Goal: Transaction & Acquisition: Purchase product/service

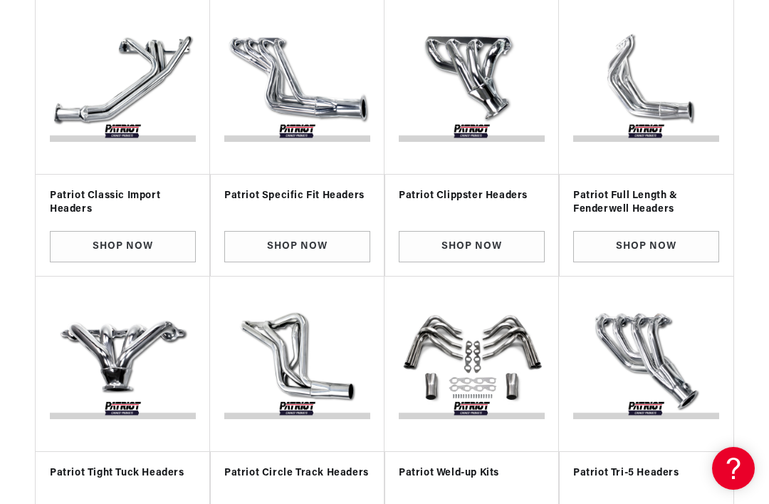
click at [308, 245] on link "Shop Now" at bounding box center [297, 247] width 146 height 32
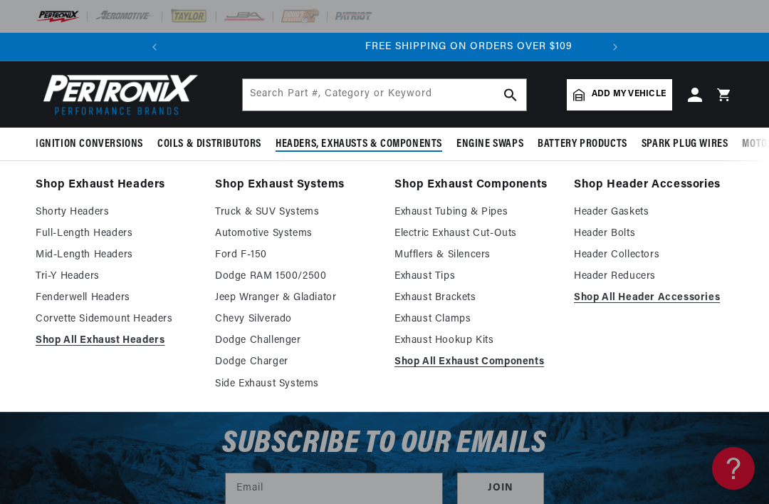
scroll to position [0, 432]
click at [120, 341] on link "Shop All Exhaust Headers" at bounding box center [116, 340] width 160 height 17
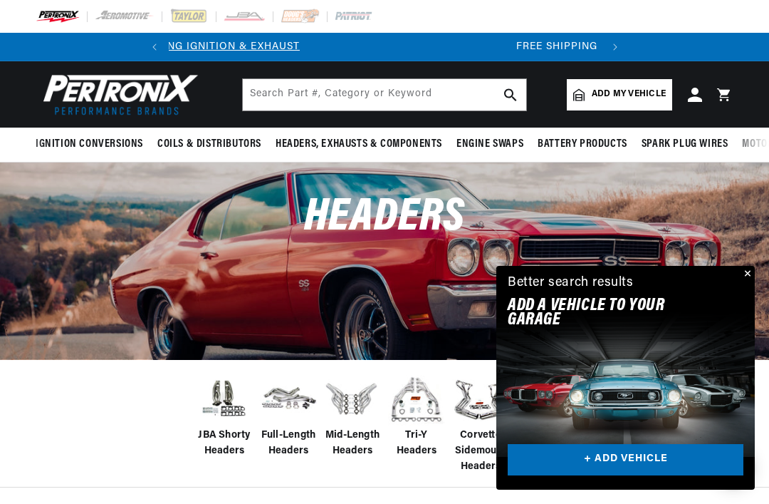
click at [635, 471] on link "+ ADD VEHICLE" at bounding box center [626, 460] width 236 height 32
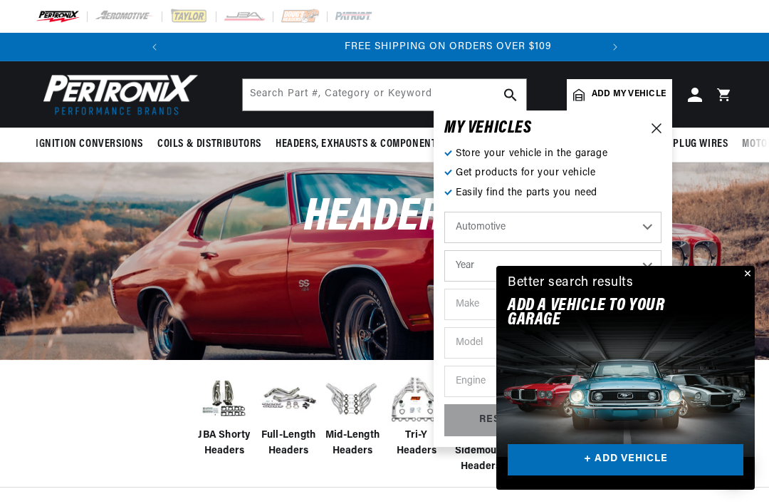
scroll to position [0, 432]
click at [744, 274] on button "Close" at bounding box center [746, 274] width 17 height 17
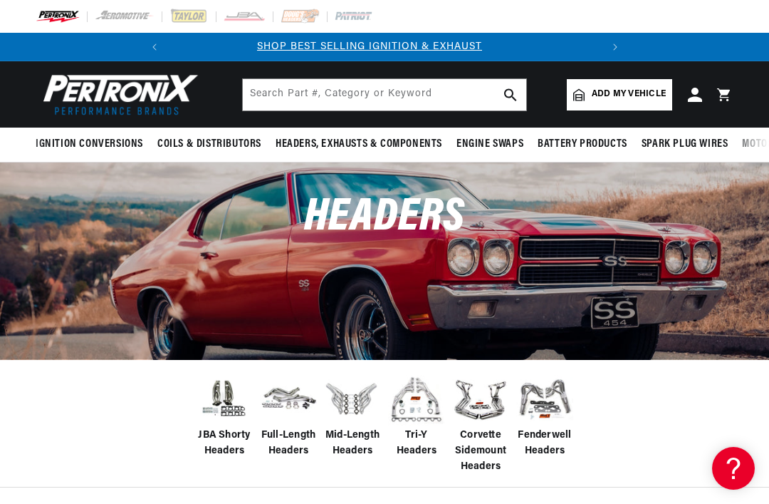
scroll to position [0, 0]
click at [638, 411] on div "JBA Shorty Headers Full-Length Headers Mid-Length Headers" at bounding box center [384, 423] width 769 height 128
click at [288, 410] on img at bounding box center [288, 398] width 57 height 45
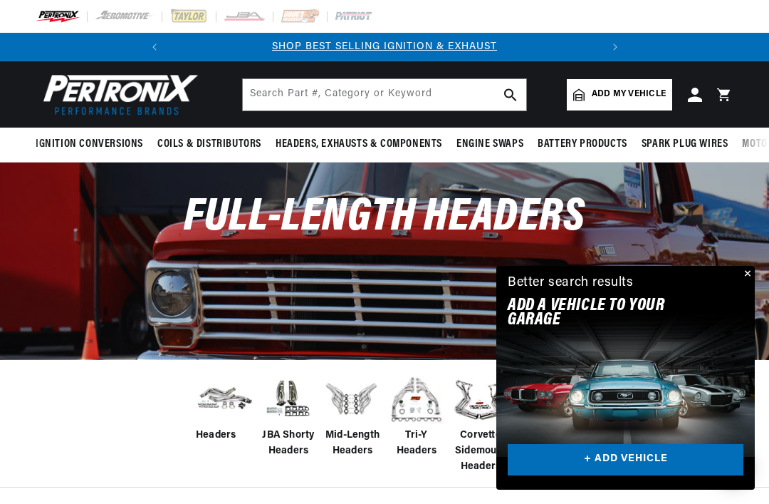
click at [623, 456] on link "+ ADD VEHICLE" at bounding box center [626, 460] width 236 height 32
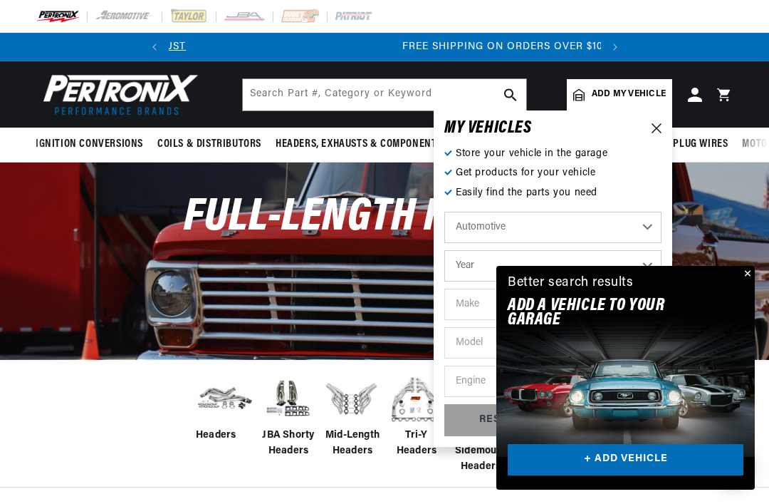
scroll to position [0, 432]
click at [514, 227] on select "Automotive Agricultural Industrial Marine Motorcycle" at bounding box center [552, 227] width 217 height 31
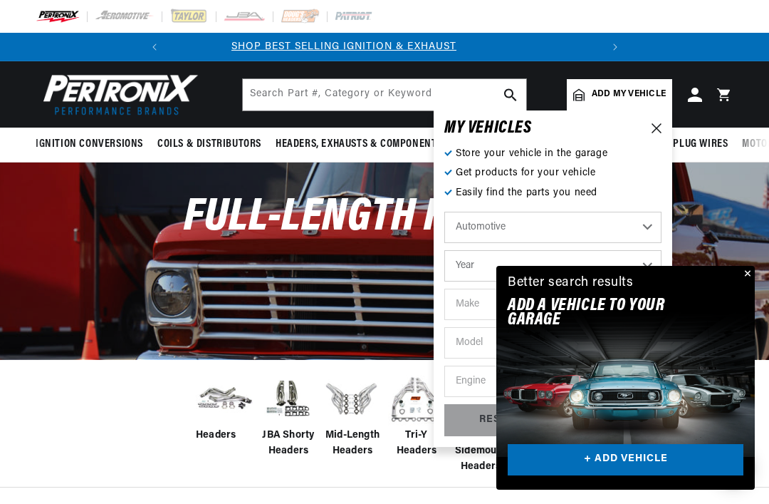
scroll to position [0, 0]
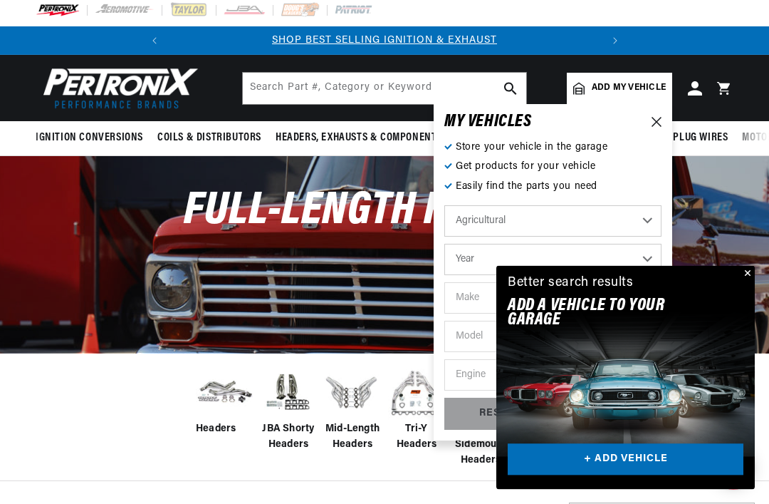
click at [507, 226] on select "Automotive Agricultural Industrial Marine Motorcycle" at bounding box center [552, 221] width 217 height 31
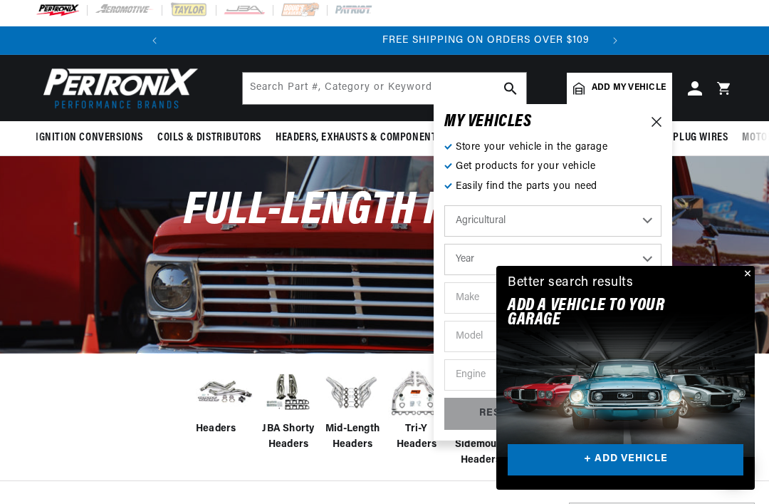
scroll to position [0, 432]
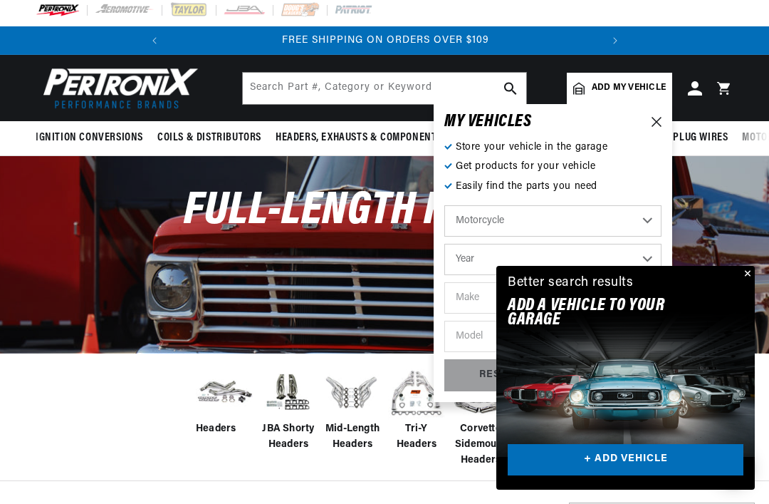
click at [508, 227] on select "Automotive Agricultural Industrial Marine Motorcycle" at bounding box center [552, 220] width 217 height 31
select select "Automotive"
click at [490, 260] on select "Year 2024 2023 2022 2021 2020 2019 2018 2017 2016 2015 2014 2013 2012 2011 2010…" at bounding box center [552, 259] width 217 height 31
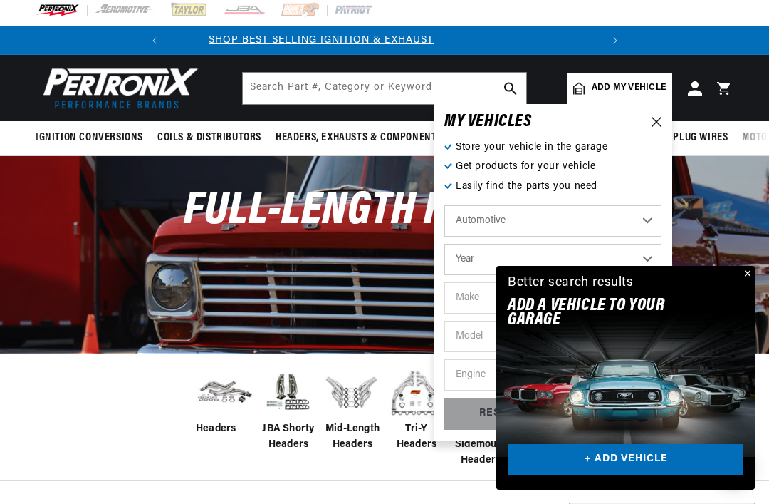
scroll to position [0, 0]
select select "1975"
click at [479, 296] on select "Make Alfa Romeo American Motors Audi Austin BMW Buick Cadillac Checker Chevrole…" at bounding box center [552, 297] width 217 height 31
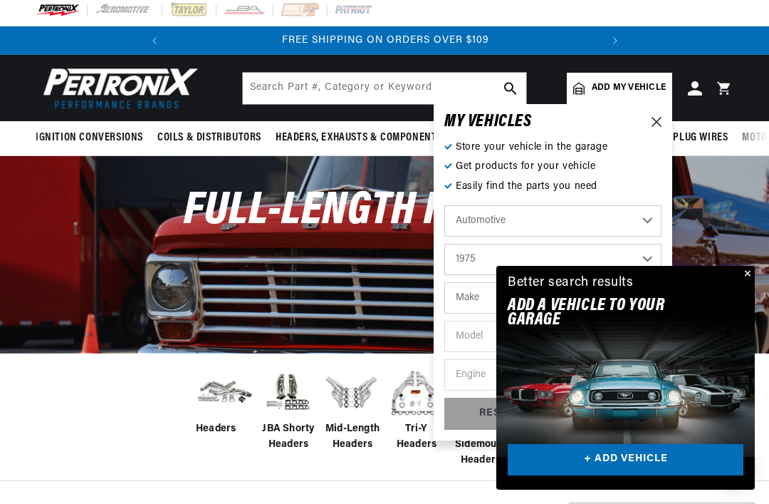
select select "Ford"
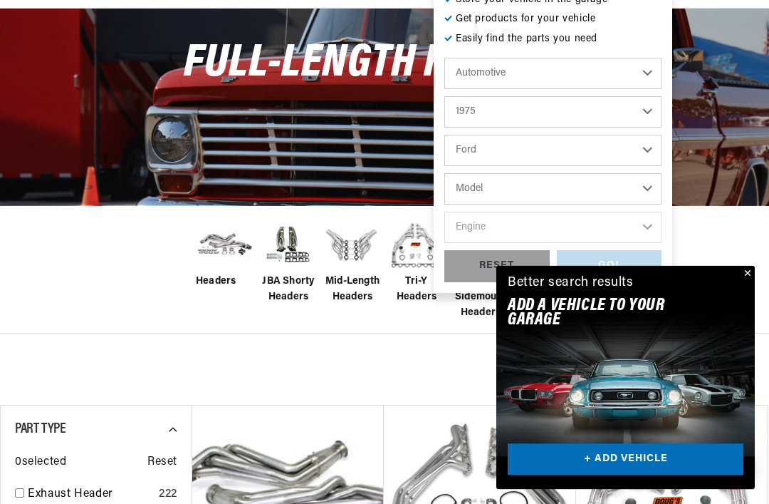
click at [505, 193] on select "Model B-100 Bronco Custom 500 E-100 Econoline E-100 Econoline Club Wagon E-150 …" at bounding box center [552, 189] width 217 height 31
select select "F-250"
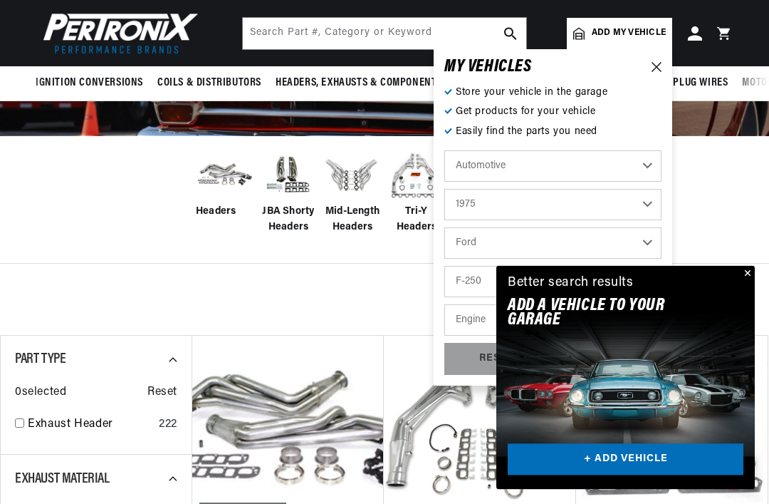
scroll to position [222, 0]
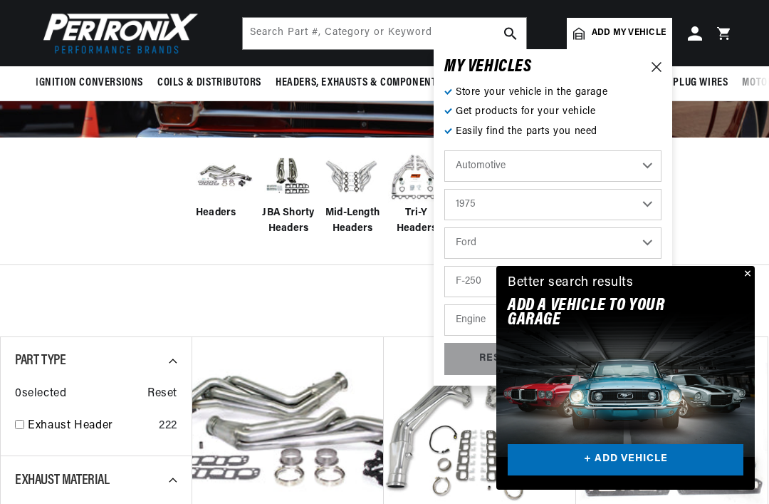
click at [478, 326] on select "Engine 360cid / 5.9L 390cid / 6.4L 460cid / 7.5L" at bounding box center [552, 319] width 217 height 31
select select "360cid-5.9L"
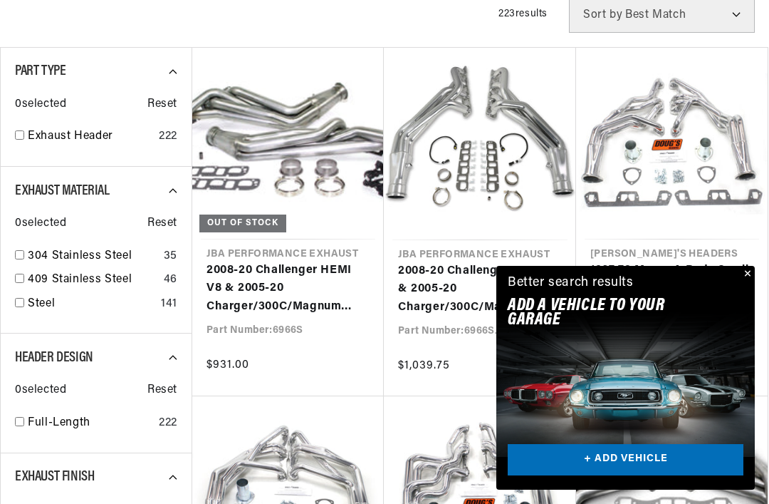
scroll to position [0, 0]
click at [618, 476] on link "+ ADD VEHICLE" at bounding box center [626, 460] width 236 height 32
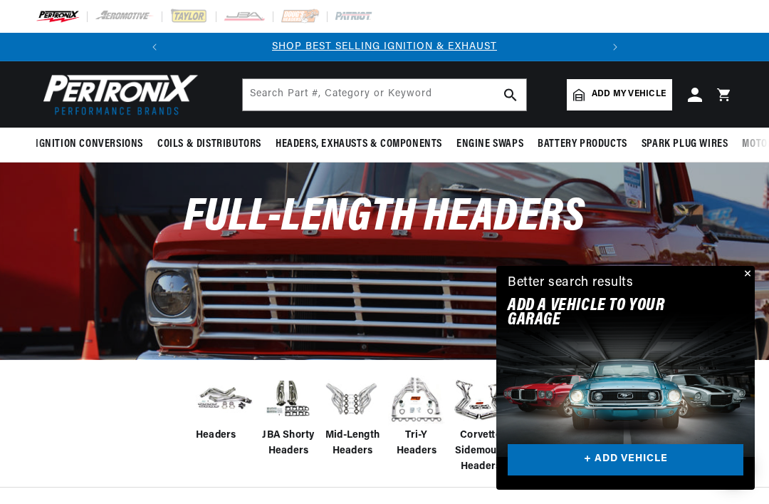
click at [612, 476] on link "+ ADD VEHICLE" at bounding box center [626, 460] width 236 height 32
select select "1975"
select select "Ford"
select select "F-250"
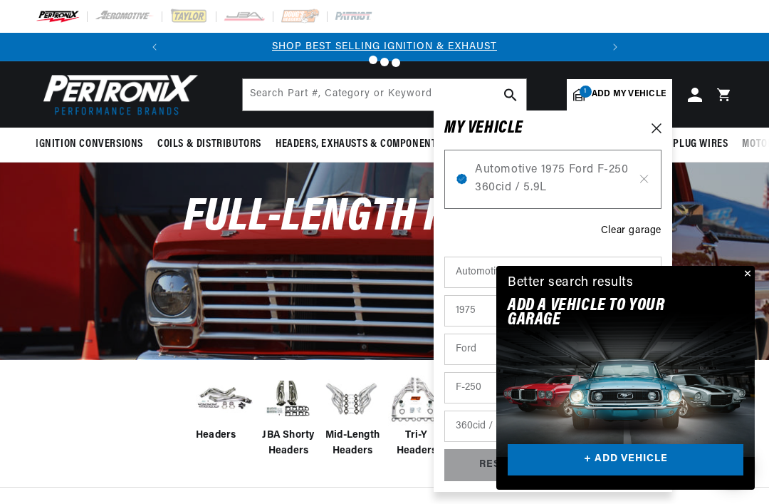
checkbox input "true"
click at [759, 331] on div "Full-Length Headers" at bounding box center [384, 260] width 769 height 196
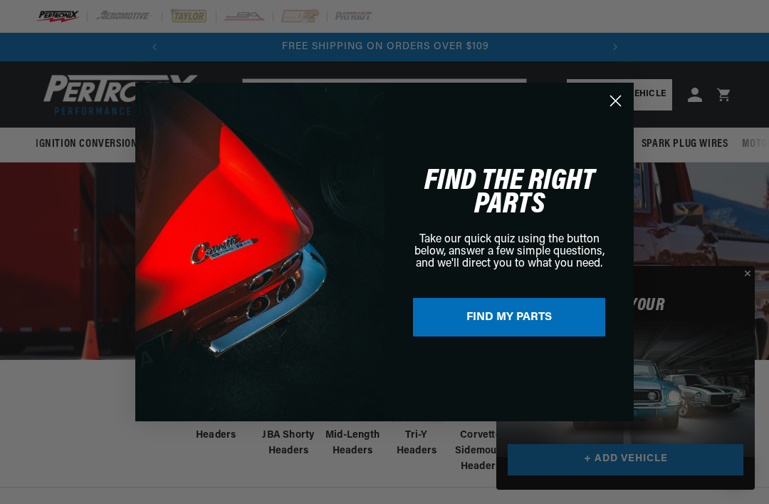
click at [749, 283] on button "Close" at bounding box center [746, 274] width 17 height 17
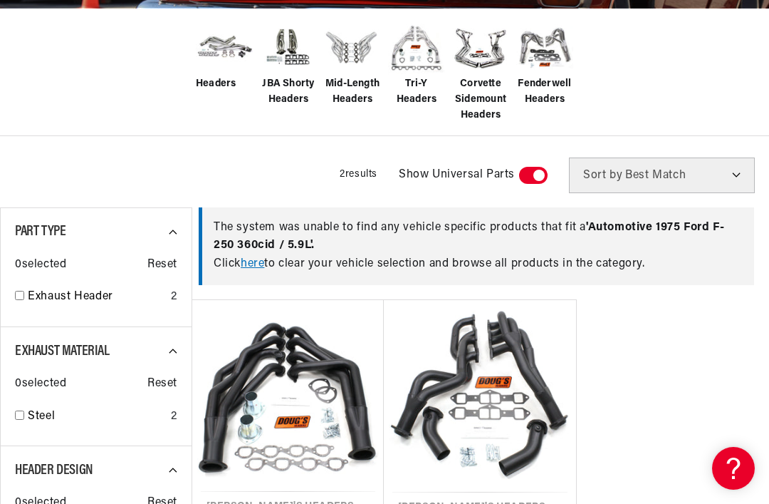
click at [260, 268] on link "here" at bounding box center [253, 263] width 24 height 11
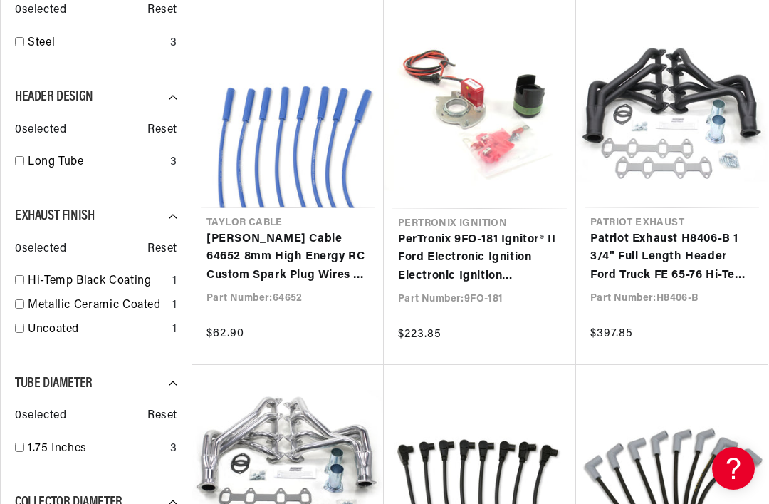
click at [669, 273] on link "Patriot Exhaust H8406-B 1 3/4" Full Length Header Ford Truck FE 65-76 Hi-Temp B…" at bounding box center [672, 257] width 163 height 55
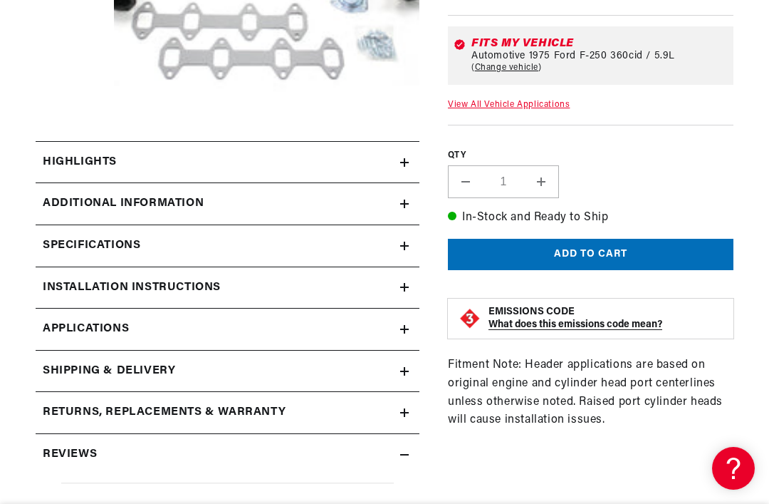
scroll to position [0, 432]
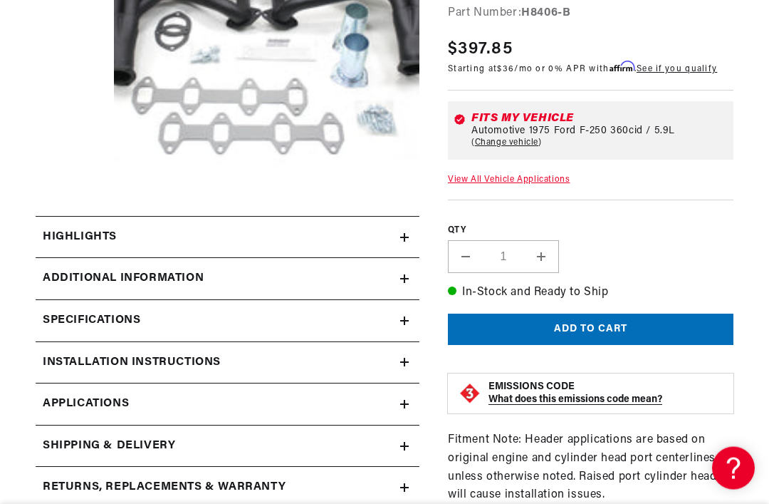
click at [398, 244] on div "Highlights" at bounding box center [218, 238] width 365 height 19
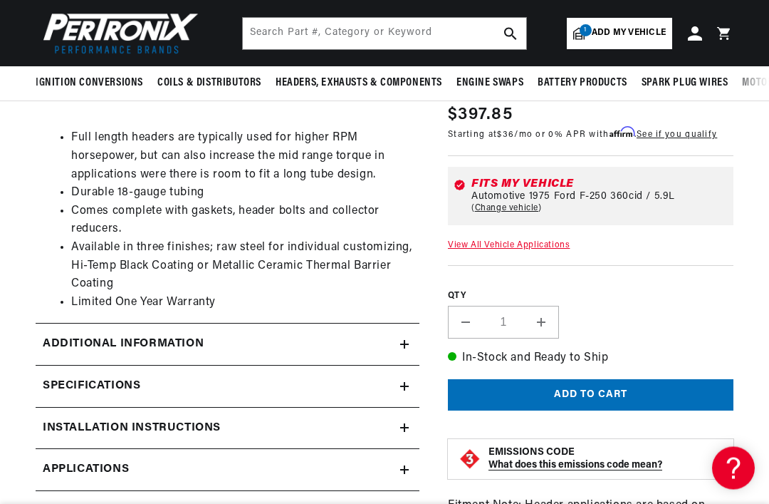
scroll to position [478, 0]
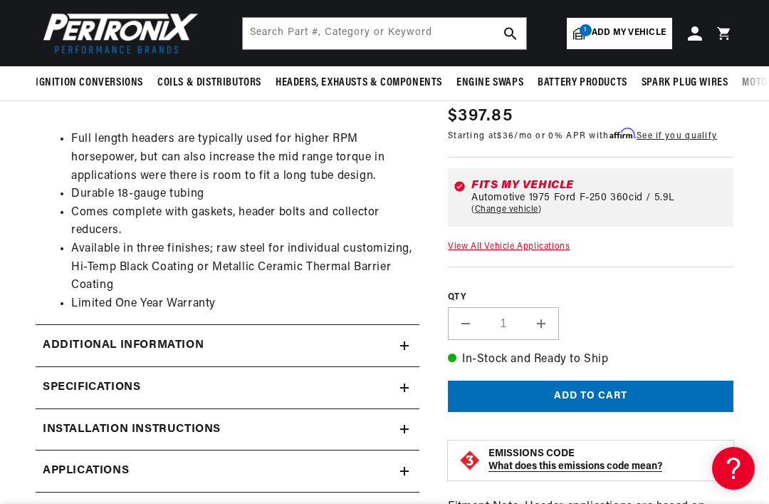
click at [396, 345] on div "Additional Information" at bounding box center [218, 345] width 365 height 19
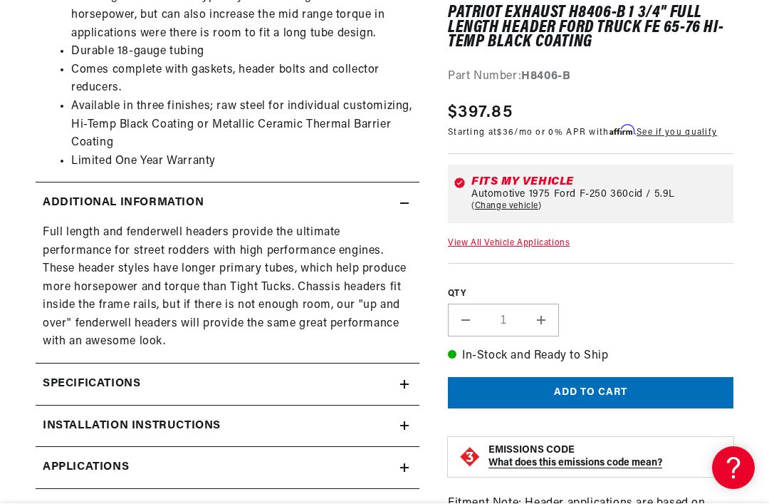
scroll to position [0, 0]
click at [398, 378] on div "Specifications" at bounding box center [218, 384] width 365 height 19
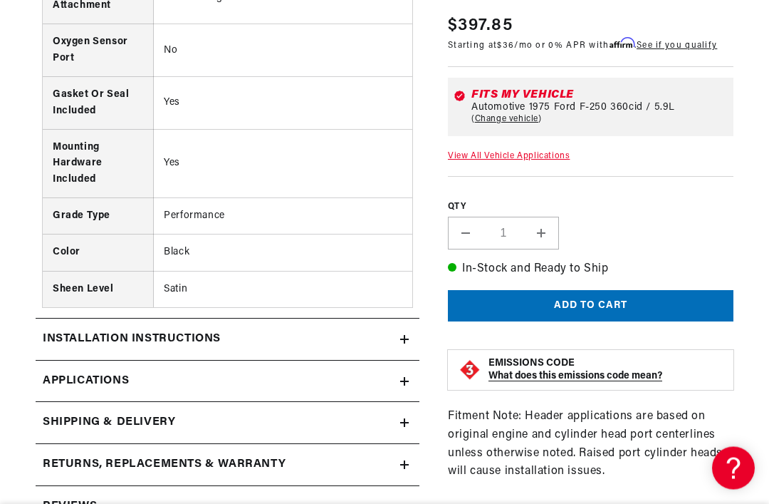
click at [405, 375] on link "Applications" at bounding box center [228, 382] width 384 height 42
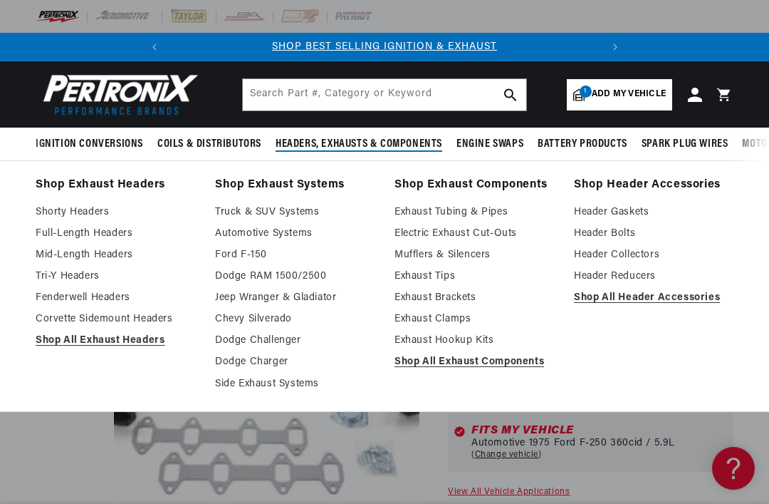
click at [108, 214] on link "Shorty Headers" at bounding box center [116, 212] width 160 height 17
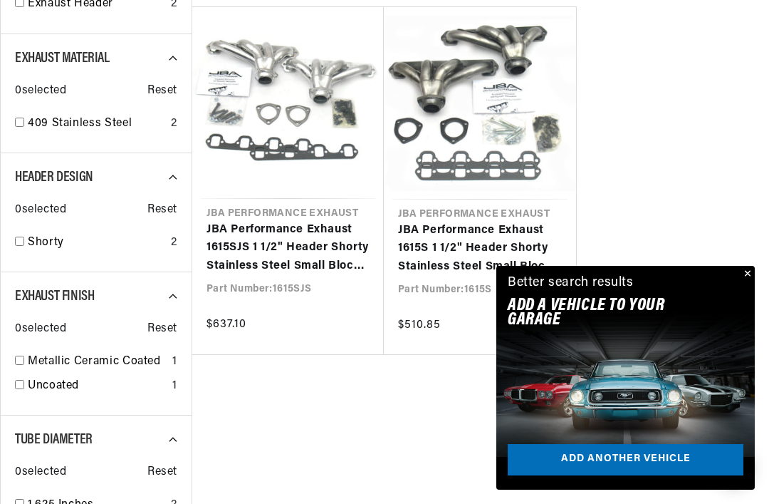
click at [479, 243] on link "JBA Performance Exhaust 1615S 1 1/2" Header Shorty Stainless Steel Small Block …" at bounding box center [480, 249] width 164 height 55
click at [473, 222] on link "JBA Performance Exhaust 1615S 1 1/2" Header Shorty Stainless Steel Small Block …" at bounding box center [480, 249] width 164 height 55
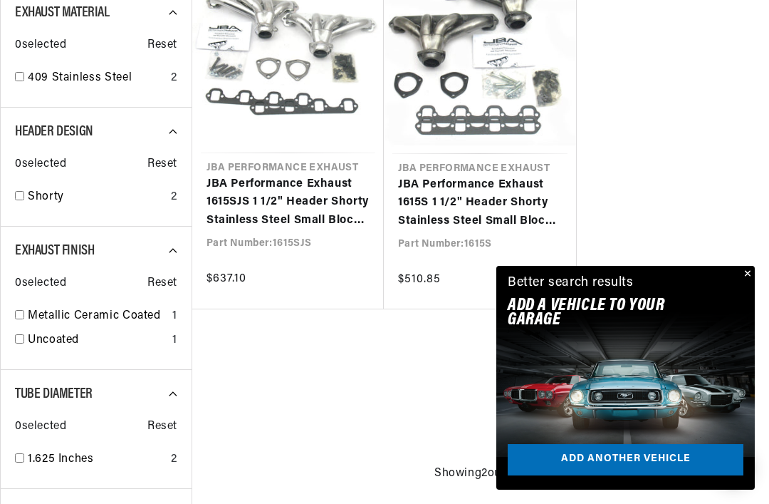
click at [321, 213] on link "JBA Performance Exhaust 1615SJS 1 1/2" Header Shorty Stainless Steel Small Bloc…" at bounding box center [288, 202] width 163 height 55
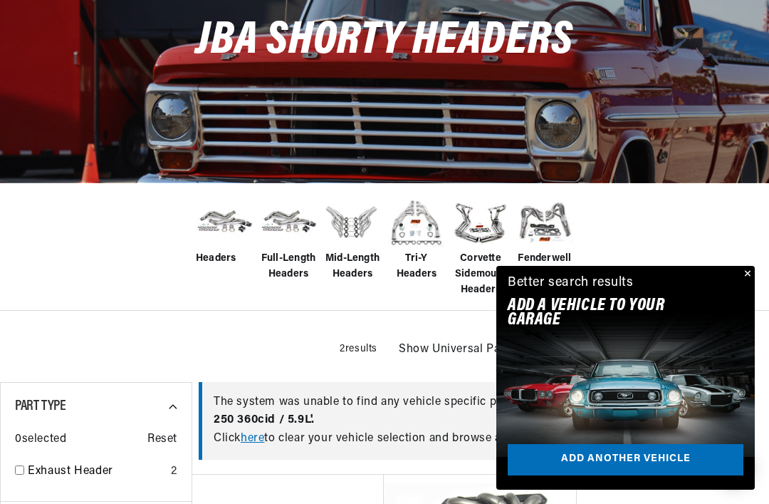
scroll to position [178, 0]
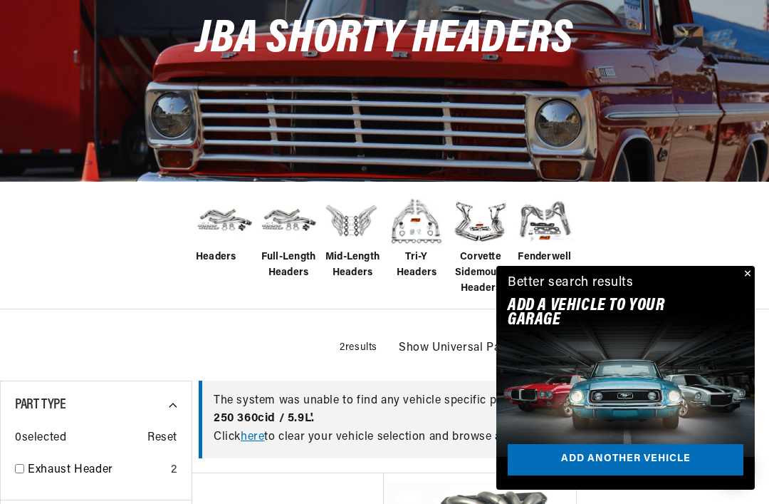
click at [550, 256] on span "Fenderwell Headers" at bounding box center [544, 265] width 57 height 32
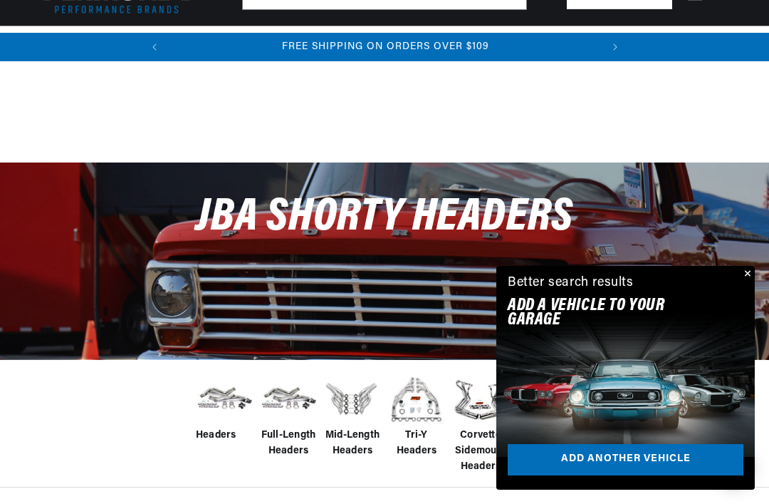
scroll to position [224, 0]
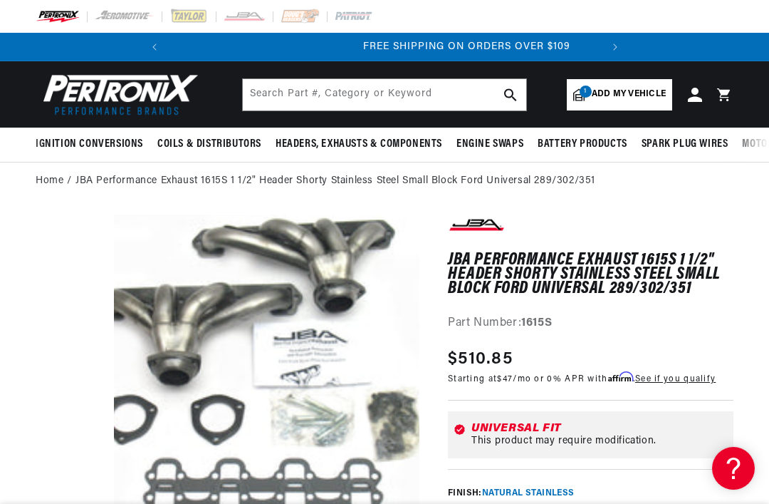
scroll to position [0, 432]
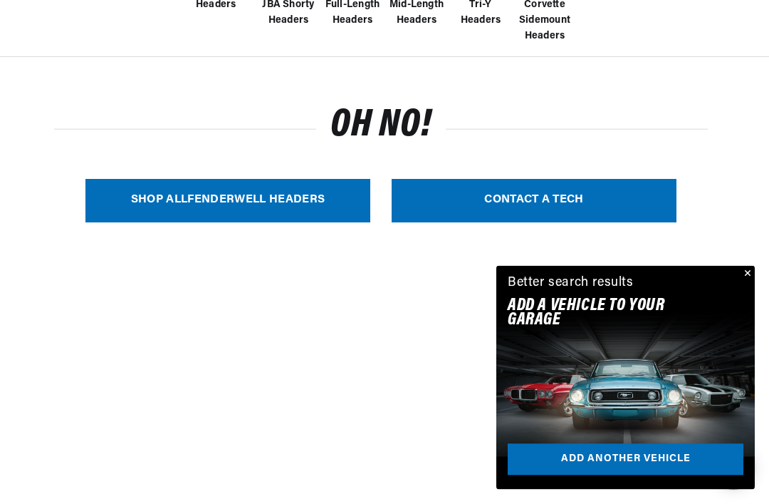
scroll to position [430, 0]
click at [515, 208] on link "CONTACT A TECH" at bounding box center [534, 200] width 285 height 43
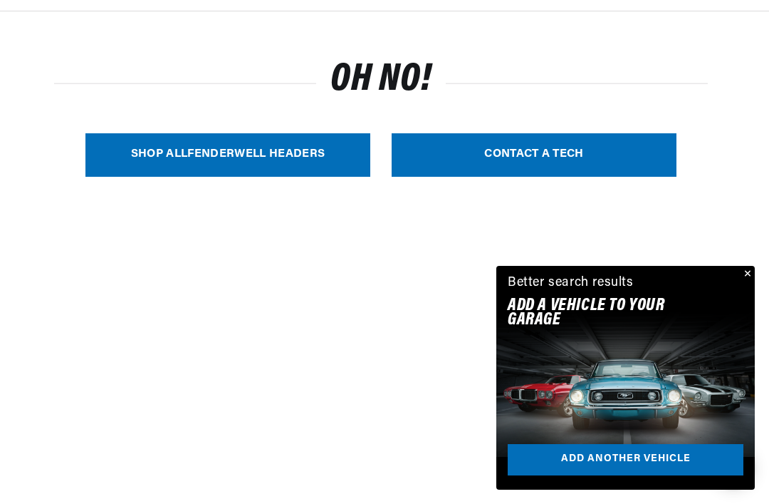
scroll to position [0, 0]
click at [276, 161] on link "SHOP ALL Fenderwell Headers" at bounding box center [227, 154] width 285 height 43
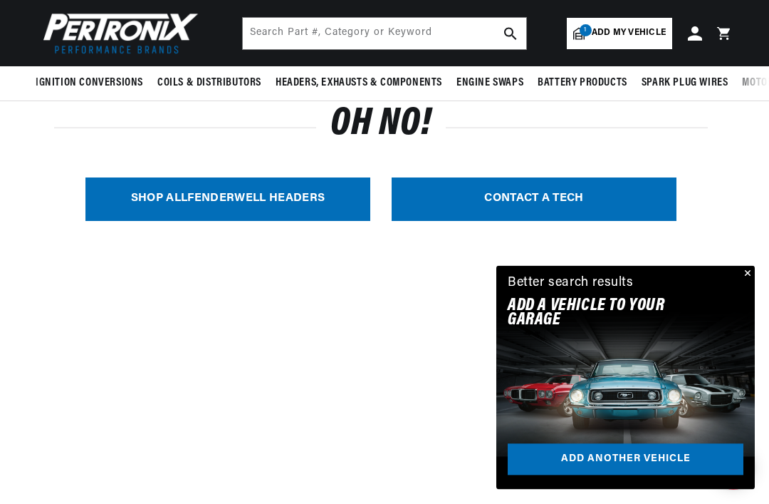
scroll to position [410, 0]
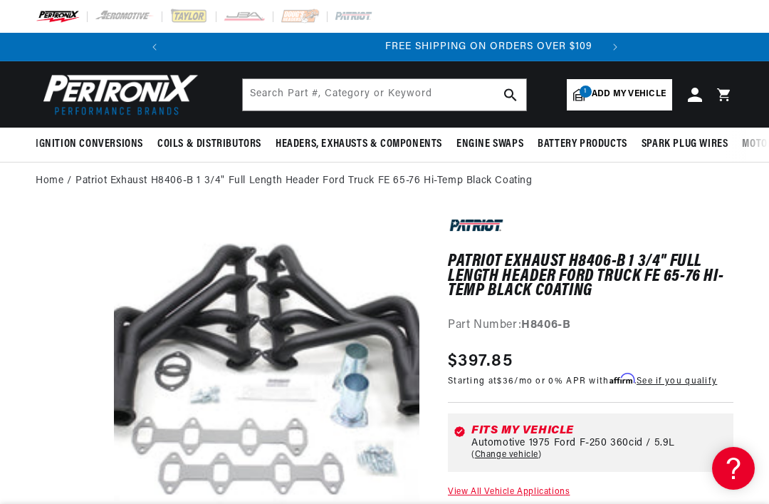
scroll to position [0, 432]
